Goal: Task Accomplishment & Management: Complete application form

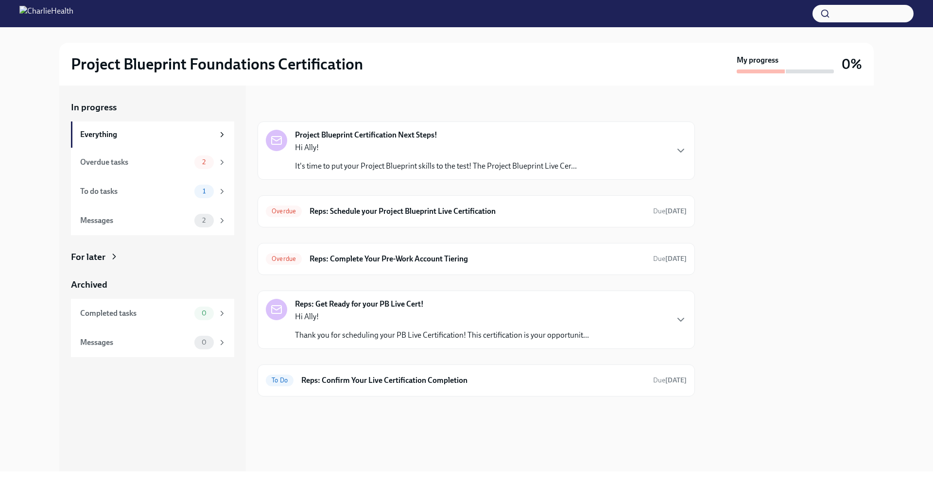
click at [536, 318] on p "Hi Ally!" at bounding box center [442, 317] width 294 height 11
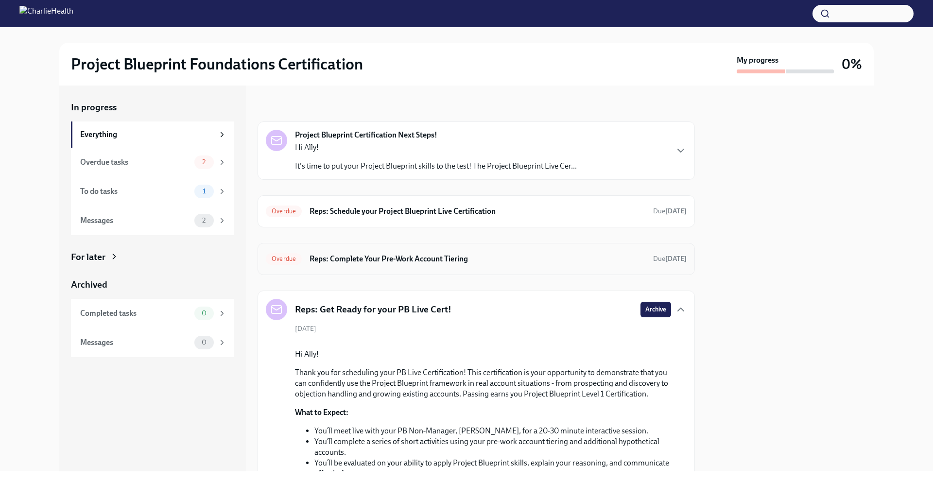
click at [505, 260] on h6 "Reps: Complete Your Pre-Work Account Tiering" at bounding box center [478, 259] width 336 height 11
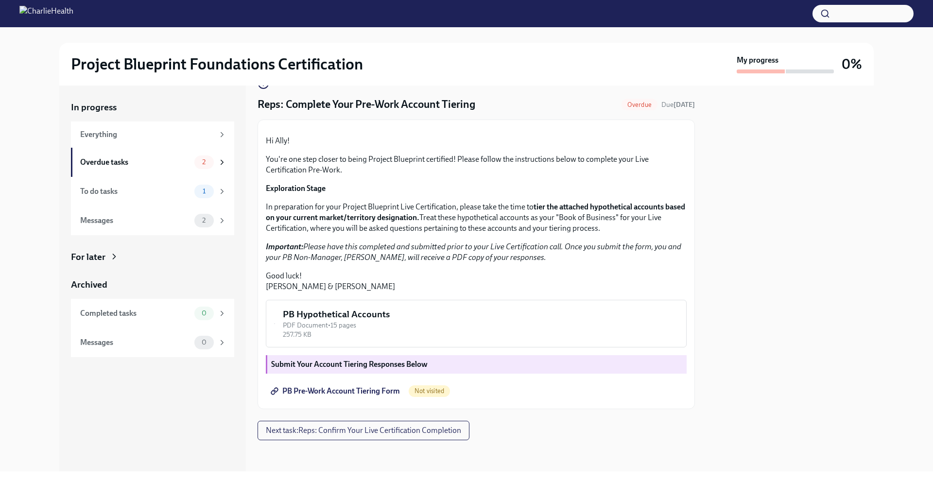
scroll to position [153, 0]
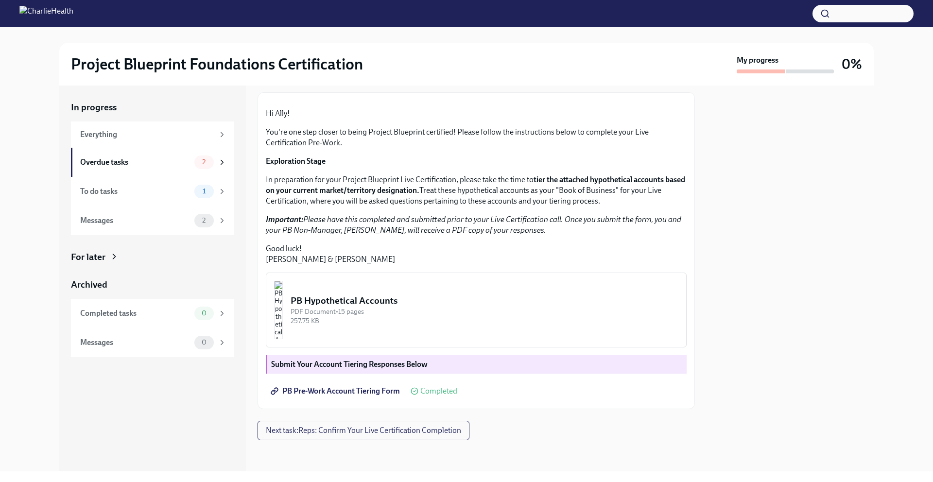
drag, startPoint x: 368, startPoint y: 390, endPoint x: 187, endPoint y: 0, distance: 429.9
click at [0, 0] on div "Project Blueprint Foundations Certification My progress 0% In progress Everythi…" at bounding box center [466, 235] width 933 height 471
click at [134, 156] on div "Overdue tasks 2" at bounding box center [153, 163] width 146 height 14
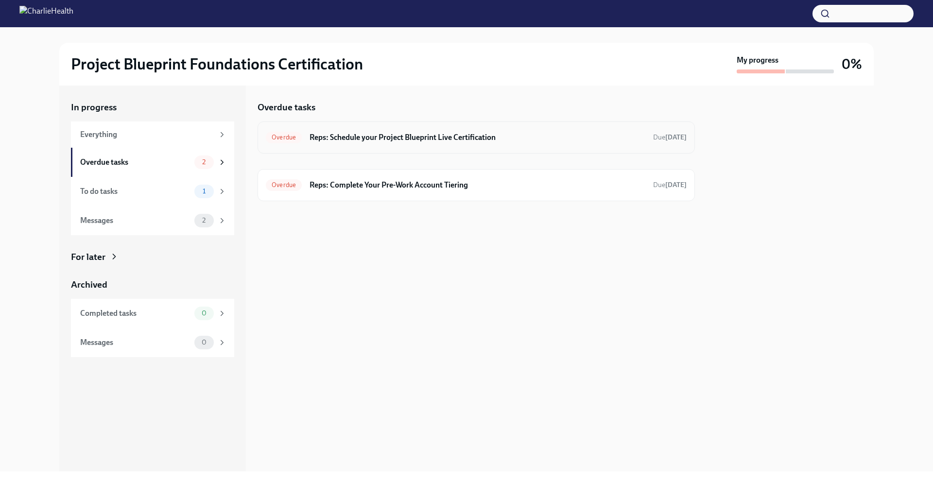
click at [484, 142] on h6 "Reps: Schedule your Project Blueprint Live Certification" at bounding box center [478, 137] width 336 height 11
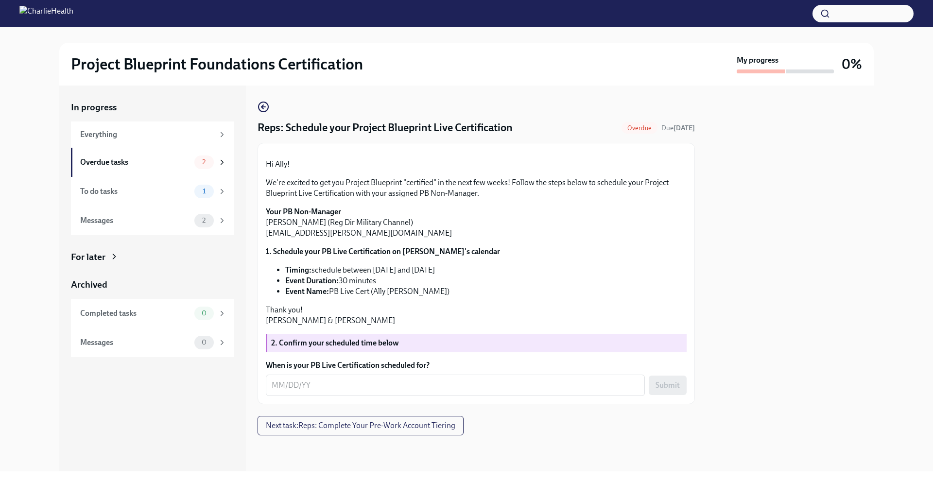
scroll to position [97, 0]
click at [437, 391] on textarea "When is your PB Live Certification scheduled for?" at bounding box center [455, 386] width 367 height 12
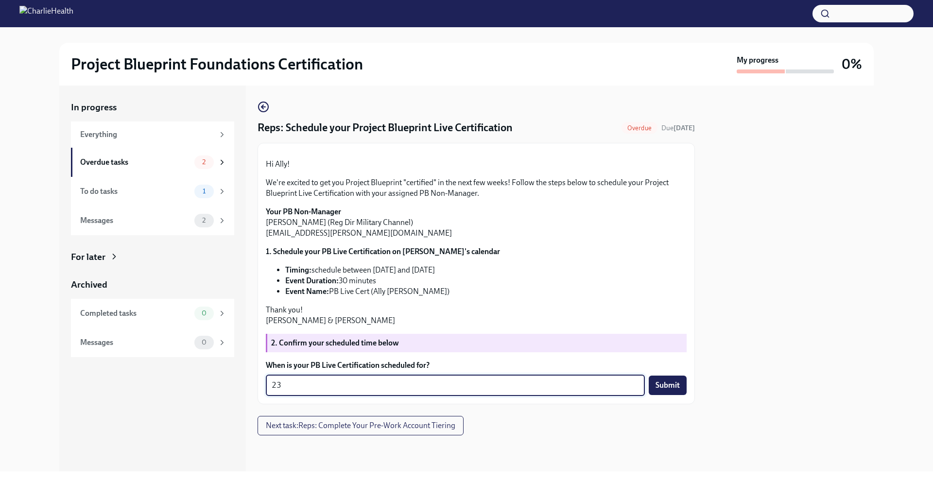
type textarea "2"
type textarea "[DATE]"
click at [670, 390] on span "Submit" at bounding box center [668, 386] width 24 height 10
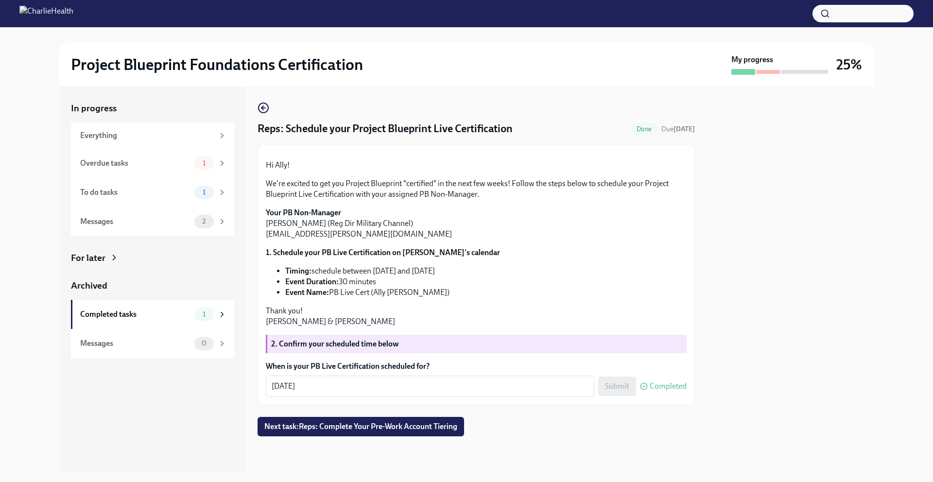
scroll to position [0, 0]
click at [138, 166] on div "Overdue tasks" at bounding box center [135, 163] width 110 height 11
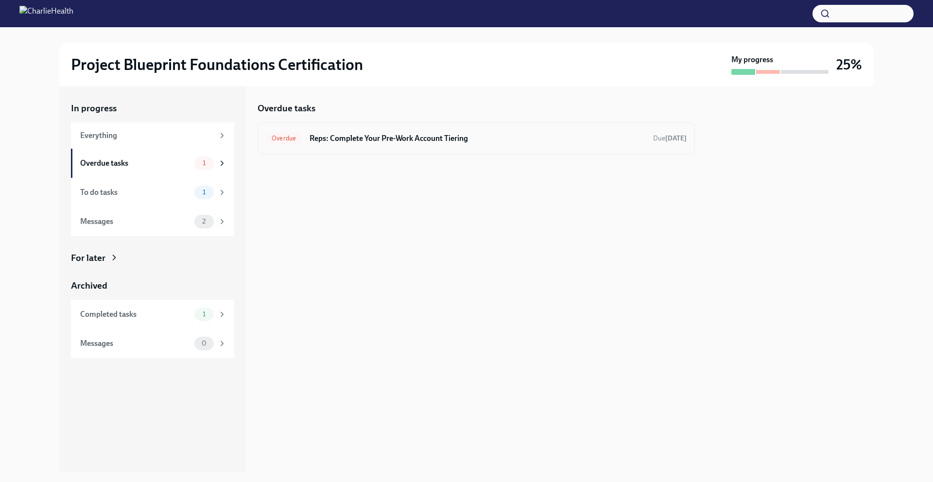
click at [504, 141] on h6 "Reps: Complete Your Pre-Work Account Tiering" at bounding box center [478, 138] width 336 height 11
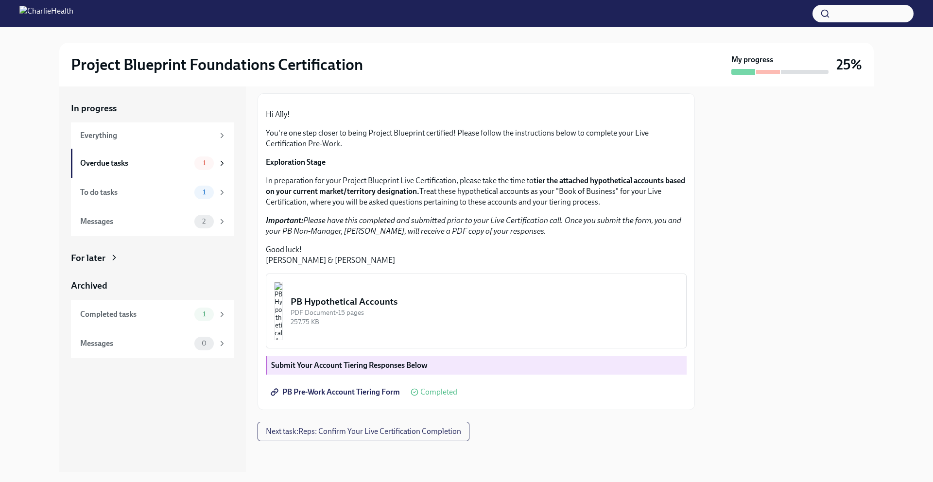
scroll to position [153, 0]
click at [424, 430] on span "Next task : Reps: Confirm Your Live Certification Completion" at bounding box center [363, 432] width 195 height 10
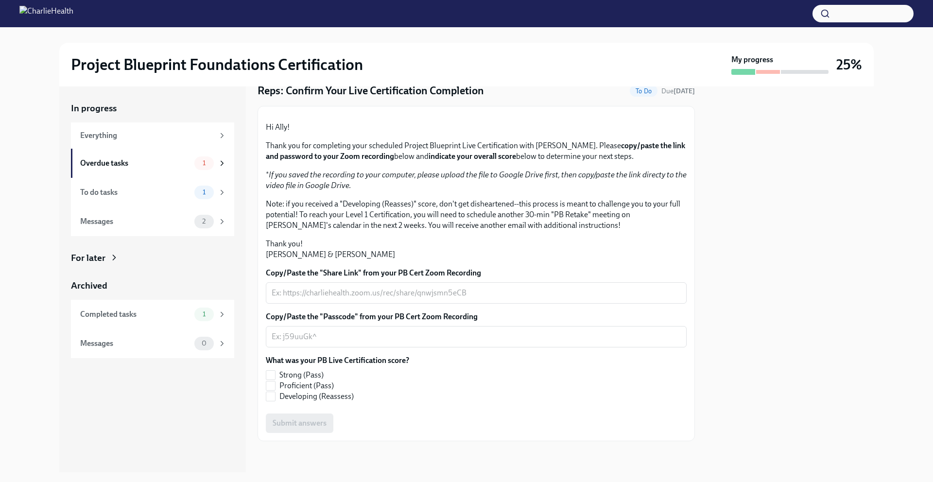
scroll to position [140, 0]
click at [157, 198] on div "To do tasks 1" at bounding box center [153, 193] width 146 height 14
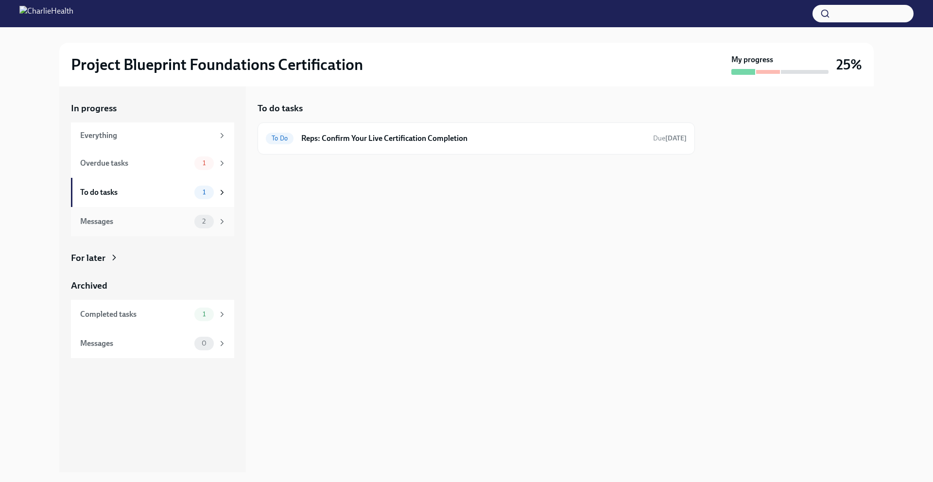
click at [139, 218] on div "Messages" at bounding box center [135, 221] width 110 height 11
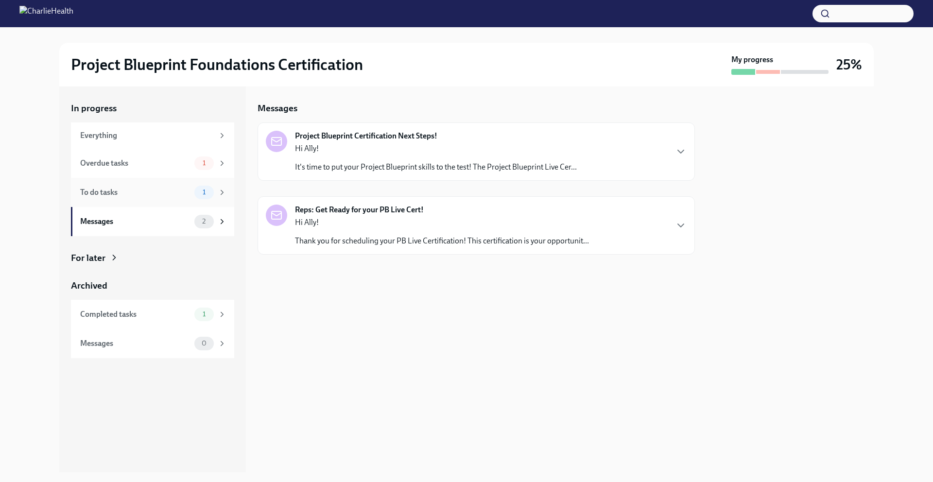
click at [164, 190] on div "To do tasks" at bounding box center [135, 192] width 110 height 11
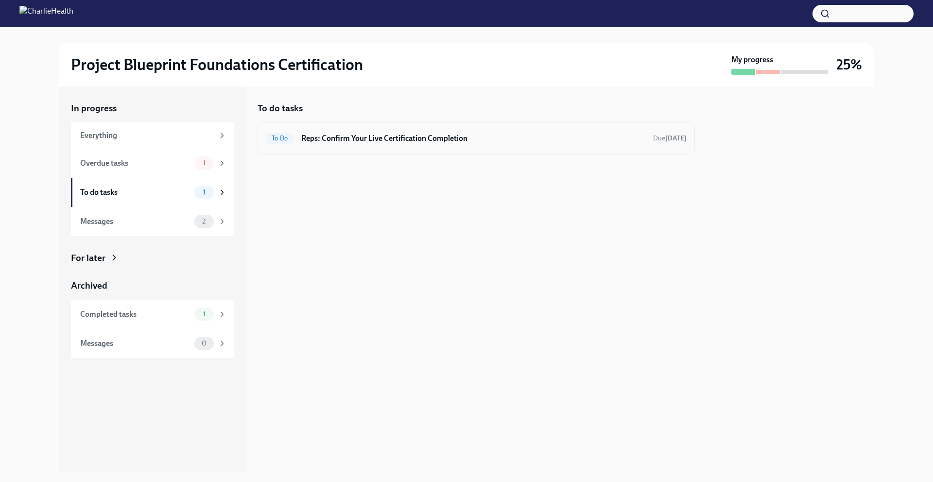
click at [429, 141] on h6 "Reps: Confirm Your Live Certification Completion" at bounding box center [473, 138] width 344 height 11
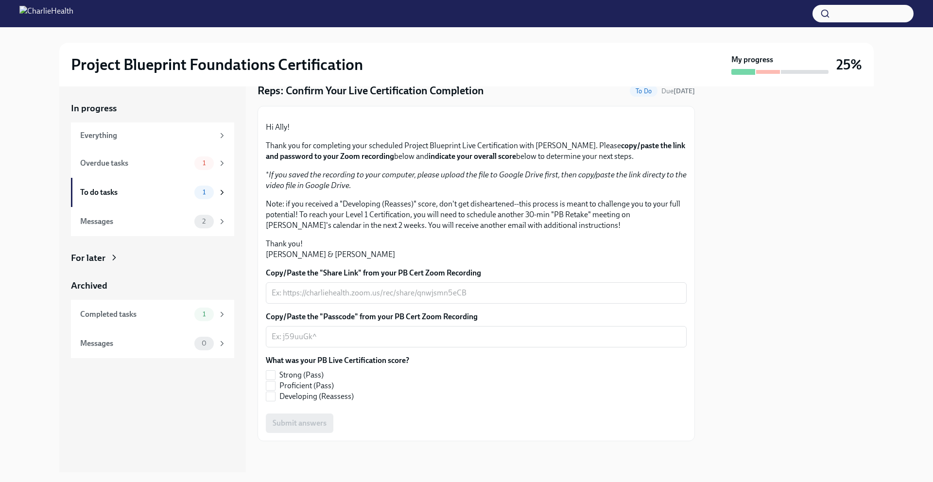
scroll to position [139, 0]
